Goal: Task Accomplishment & Management: Use online tool/utility

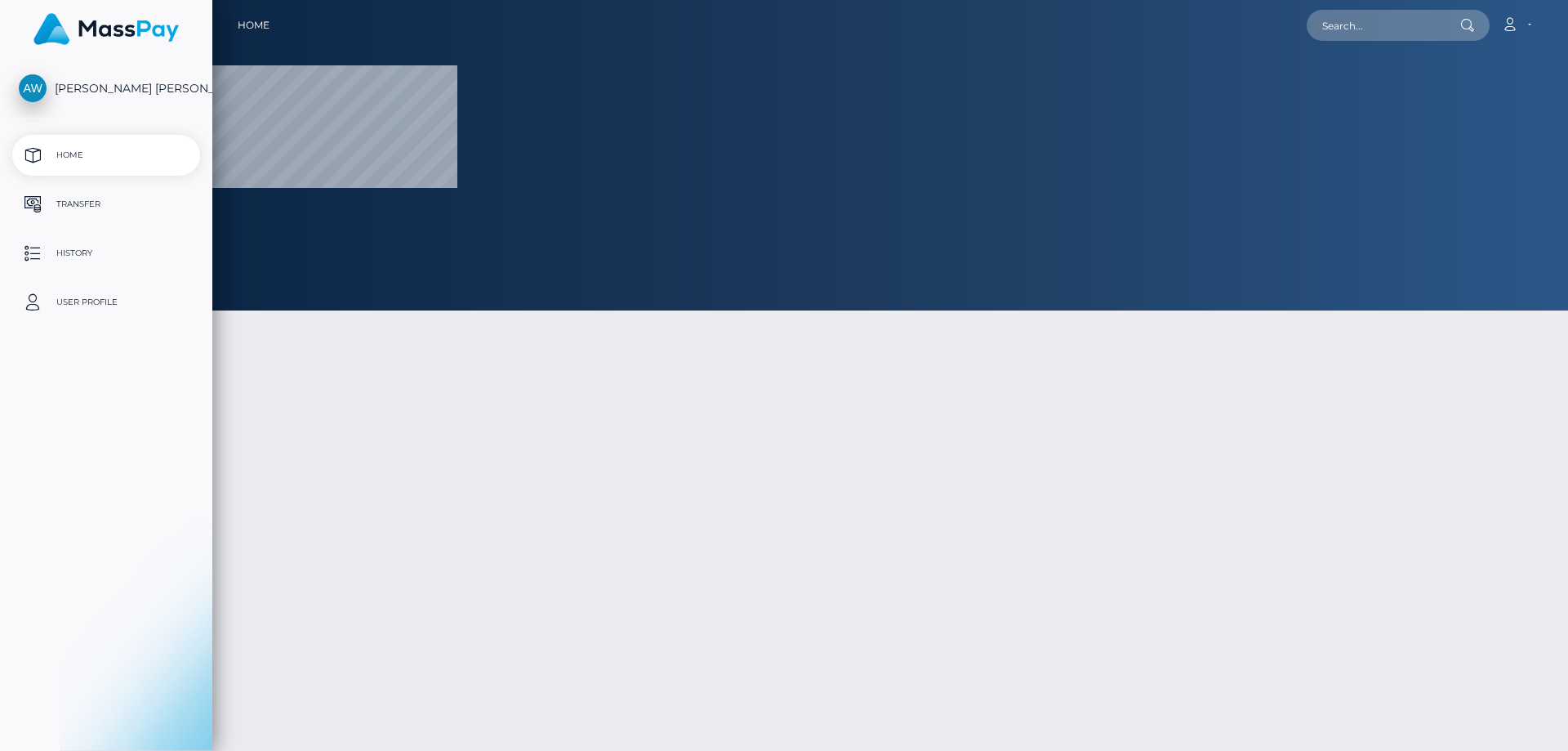
select select
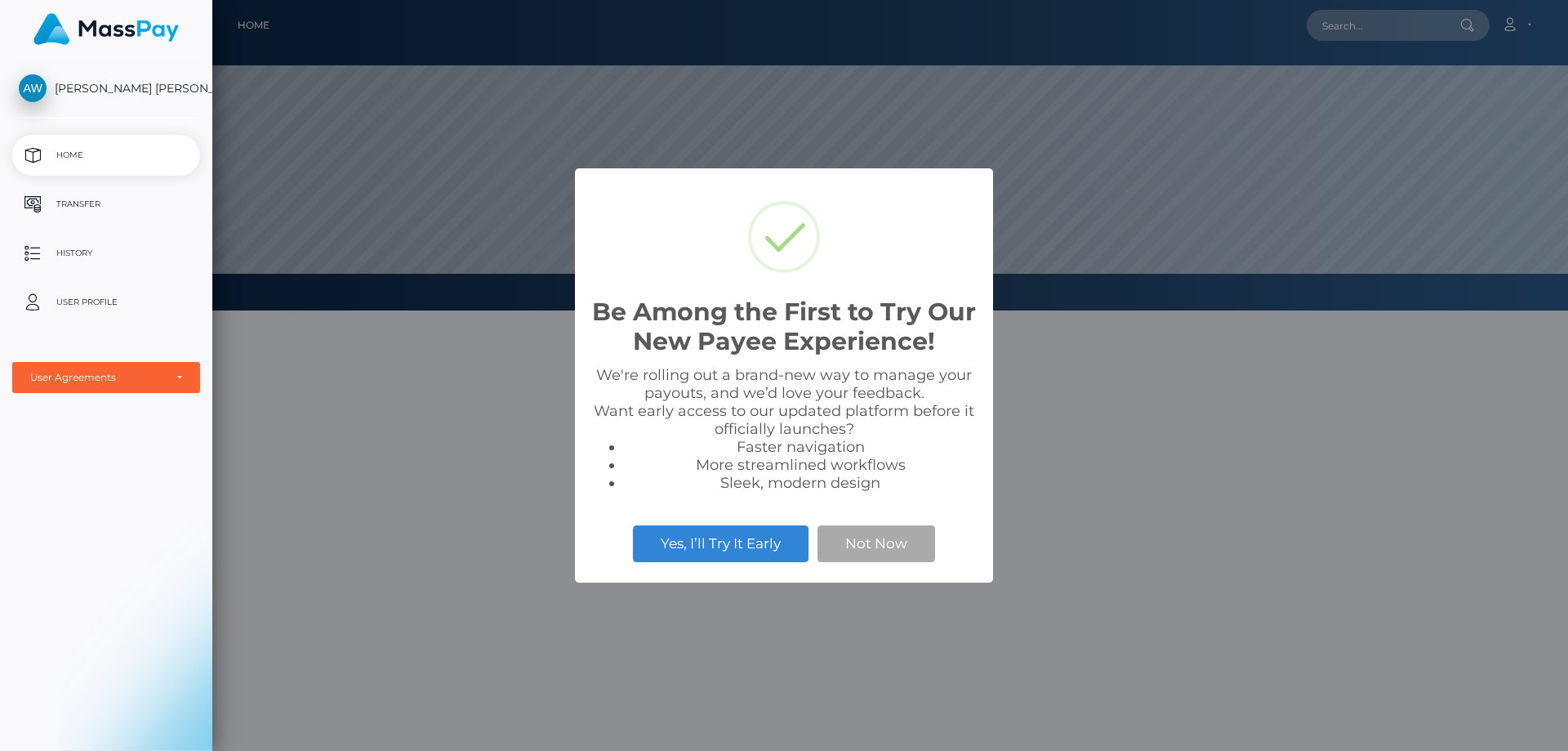
scroll to position [311, 1356]
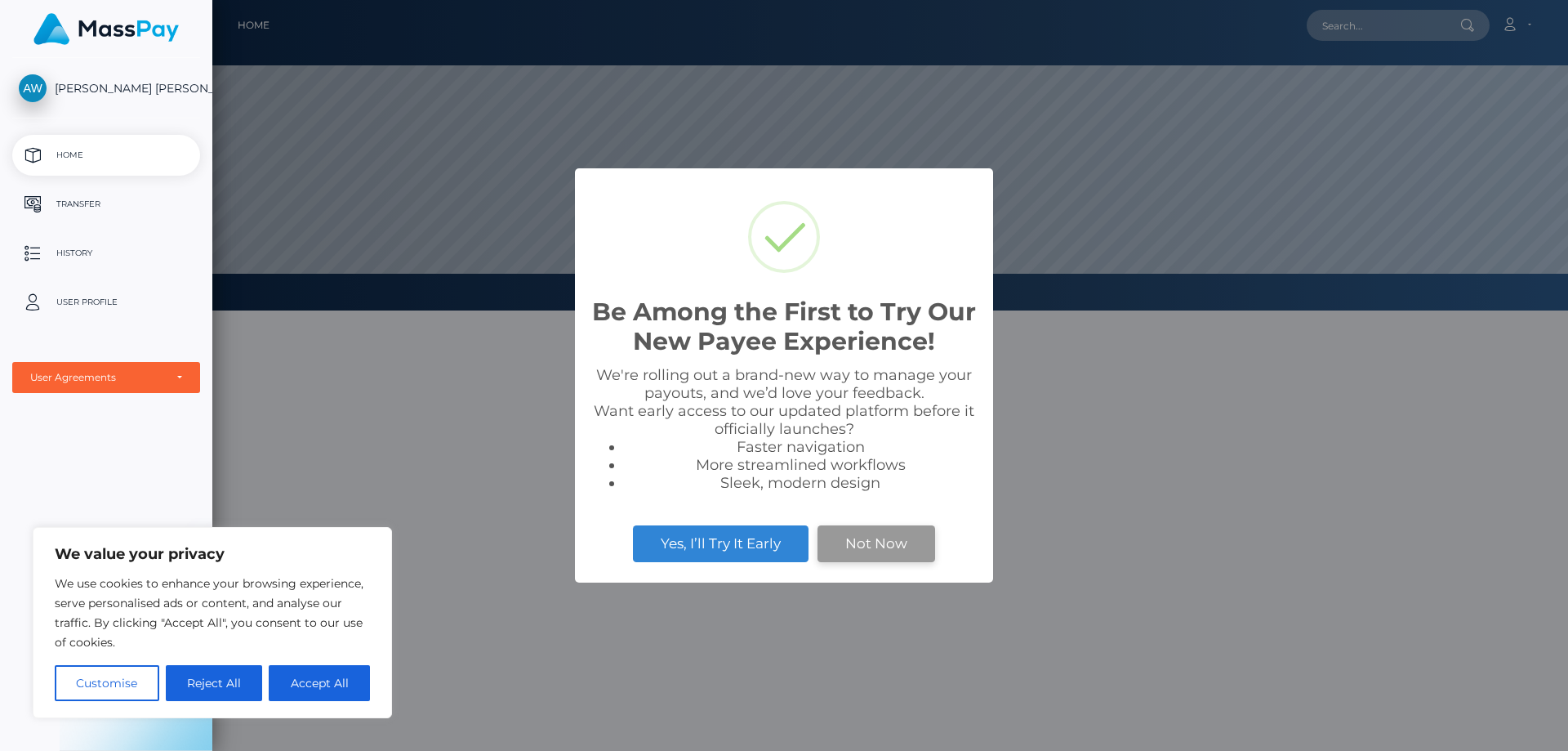
click at [879, 545] on button "Not Now" at bounding box center [876, 543] width 117 height 36
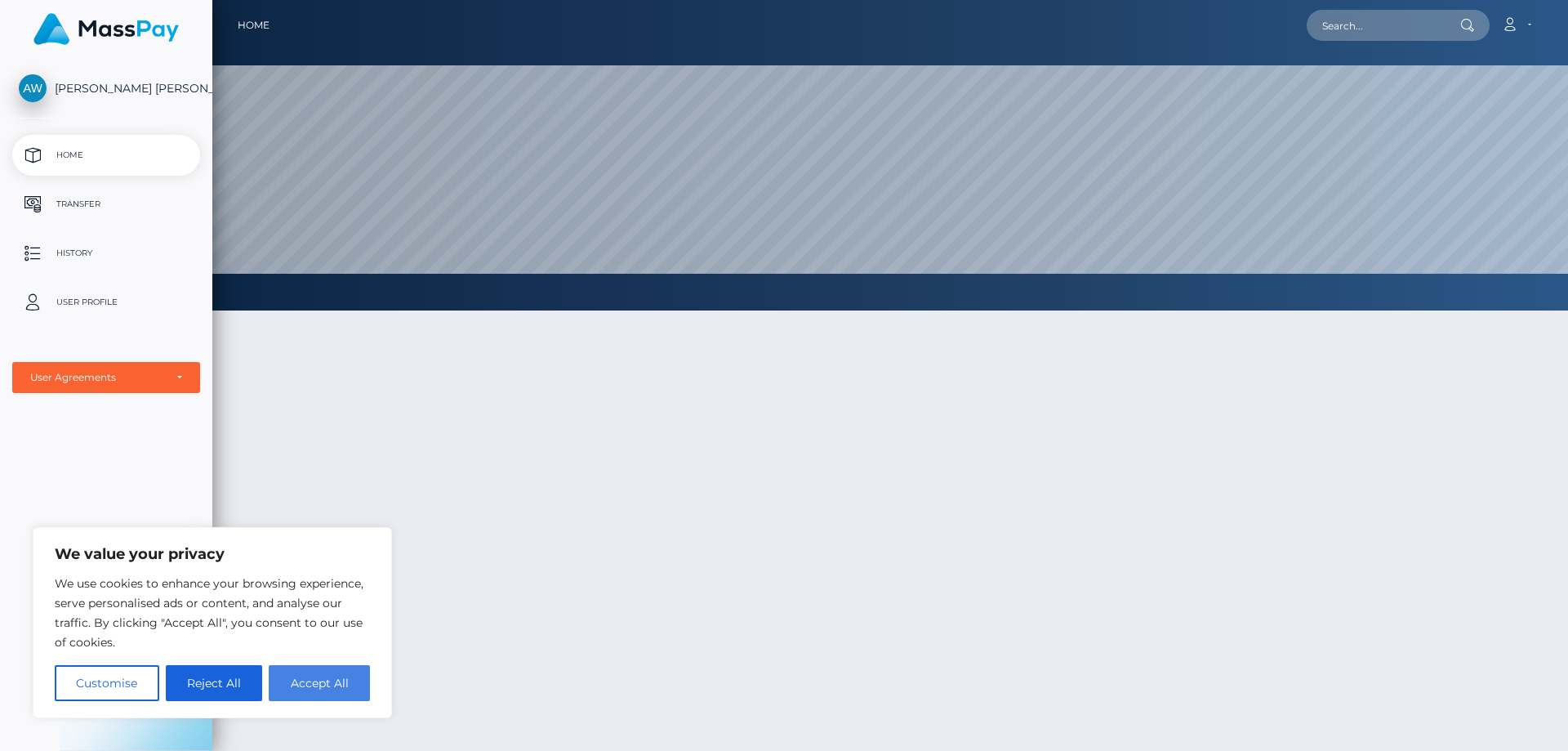
click at [340, 682] on button "Accept All" at bounding box center [319, 683] width 101 height 36
checkbox input "true"
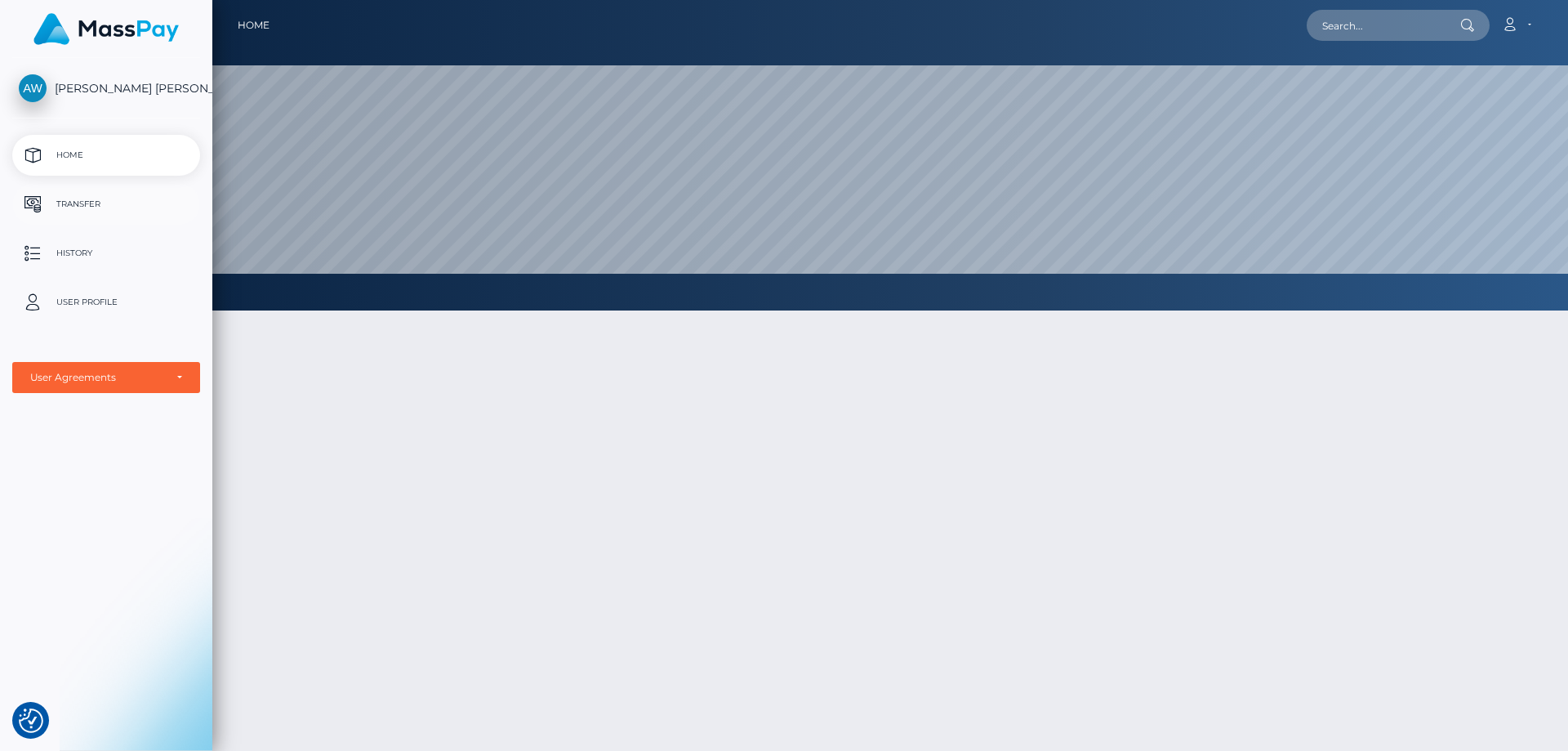
click at [125, 193] on p "Transfer" at bounding box center [106, 204] width 175 height 24
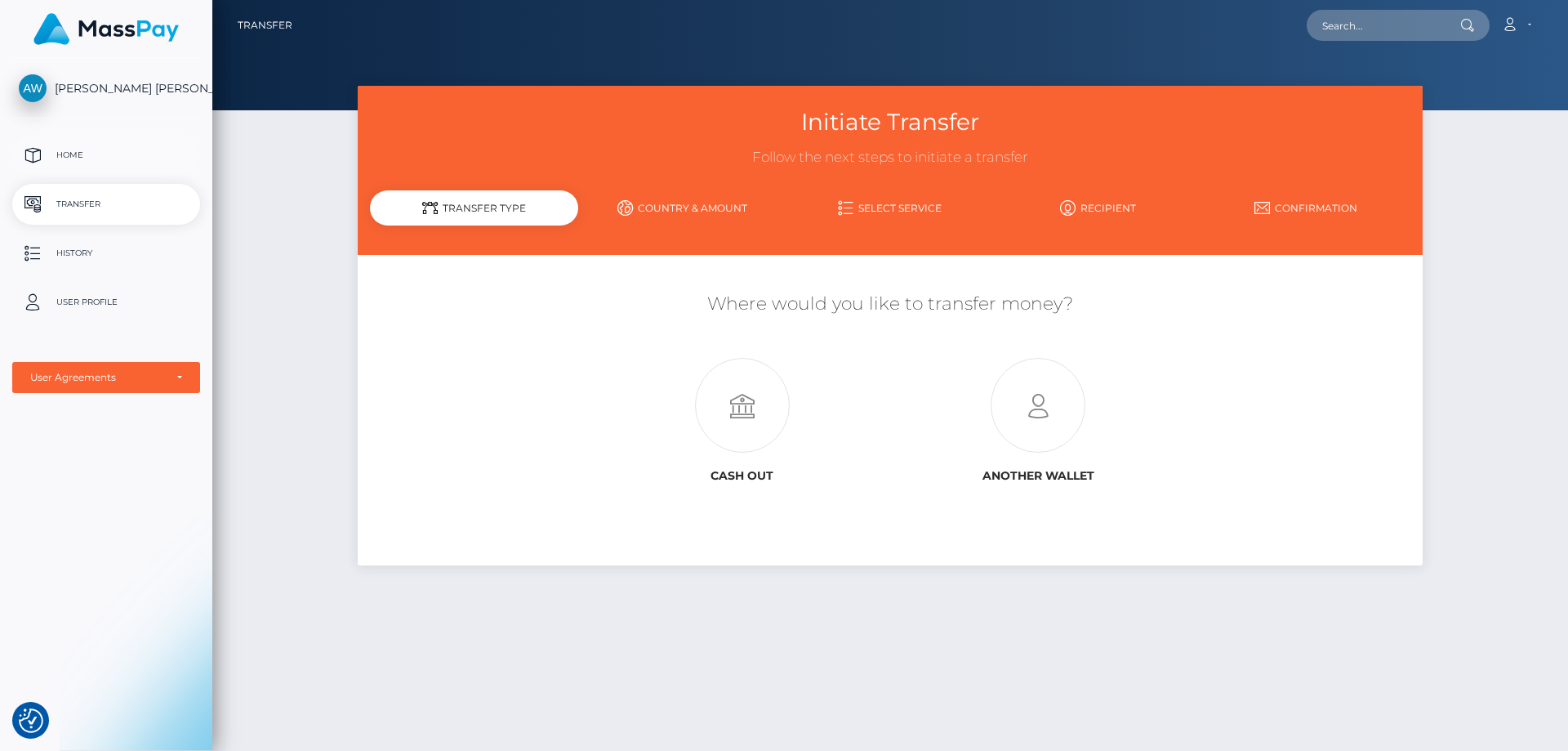
click at [106, 159] on p "Home" at bounding box center [106, 154] width 175 height 24
click at [101, 252] on p "History" at bounding box center [106, 253] width 175 height 24
click at [197, 381] on div "User Agreements" at bounding box center [106, 377] width 188 height 31
